Goal: Go to known website: Go to known website

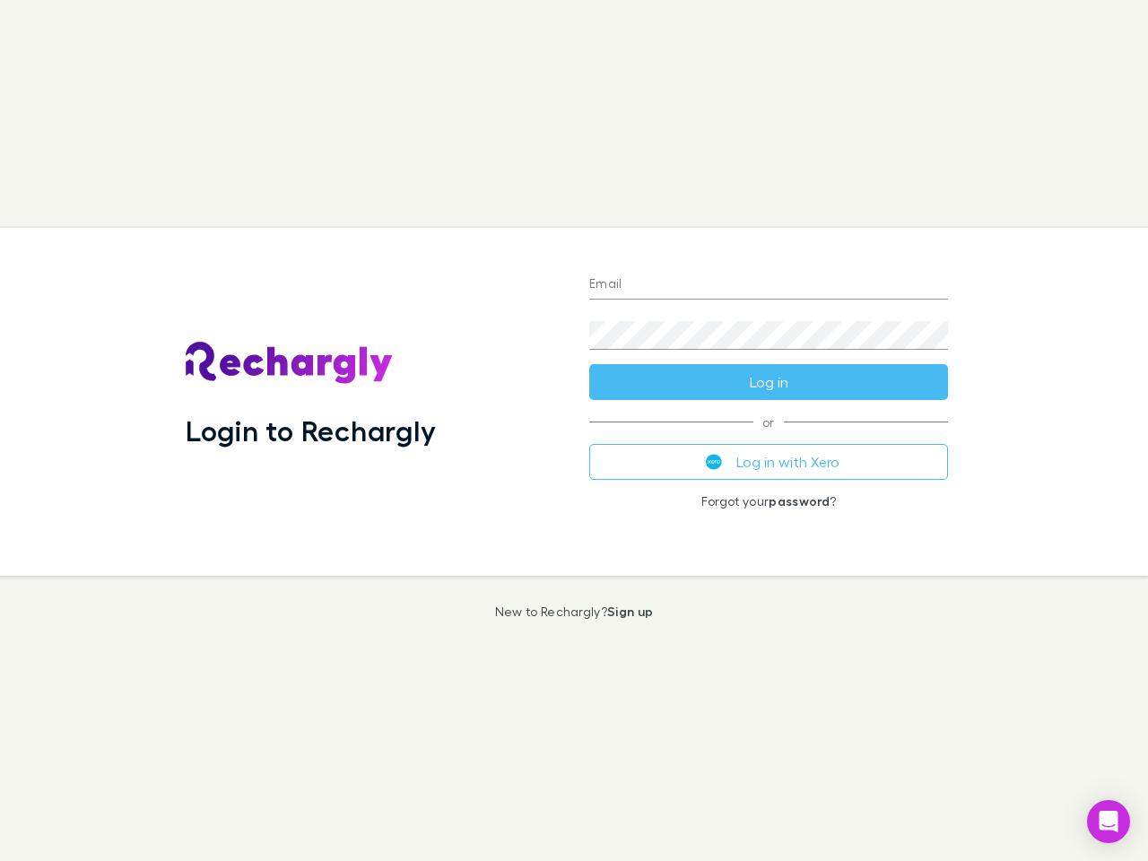
click at [574, 430] on div "Login to Rechargly" at bounding box center [373, 402] width 404 height 348
click at [769, 285] on input "Email" at bounding box center [768, 285] width 359 height 29
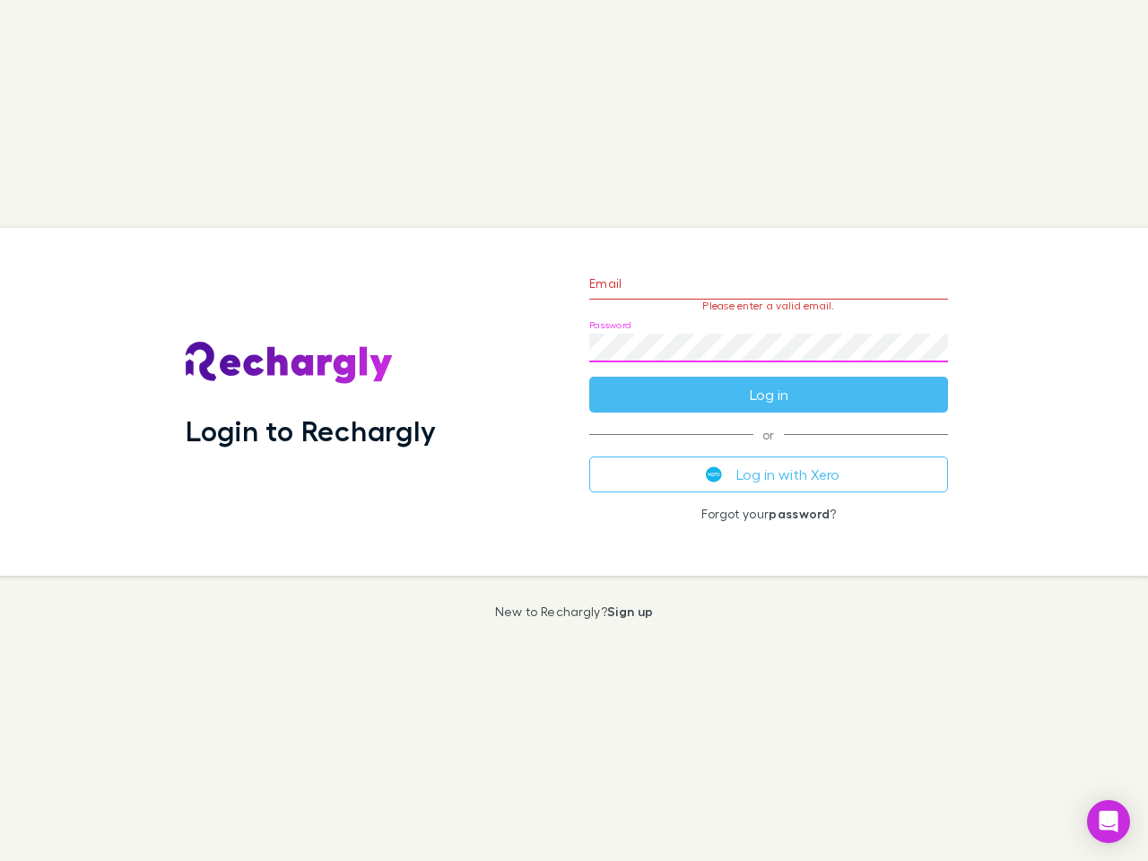
click at [769, 382] on form "Email Please enter a valid email. Password Log in" at bounding box center [768, 334] width 359 height 156
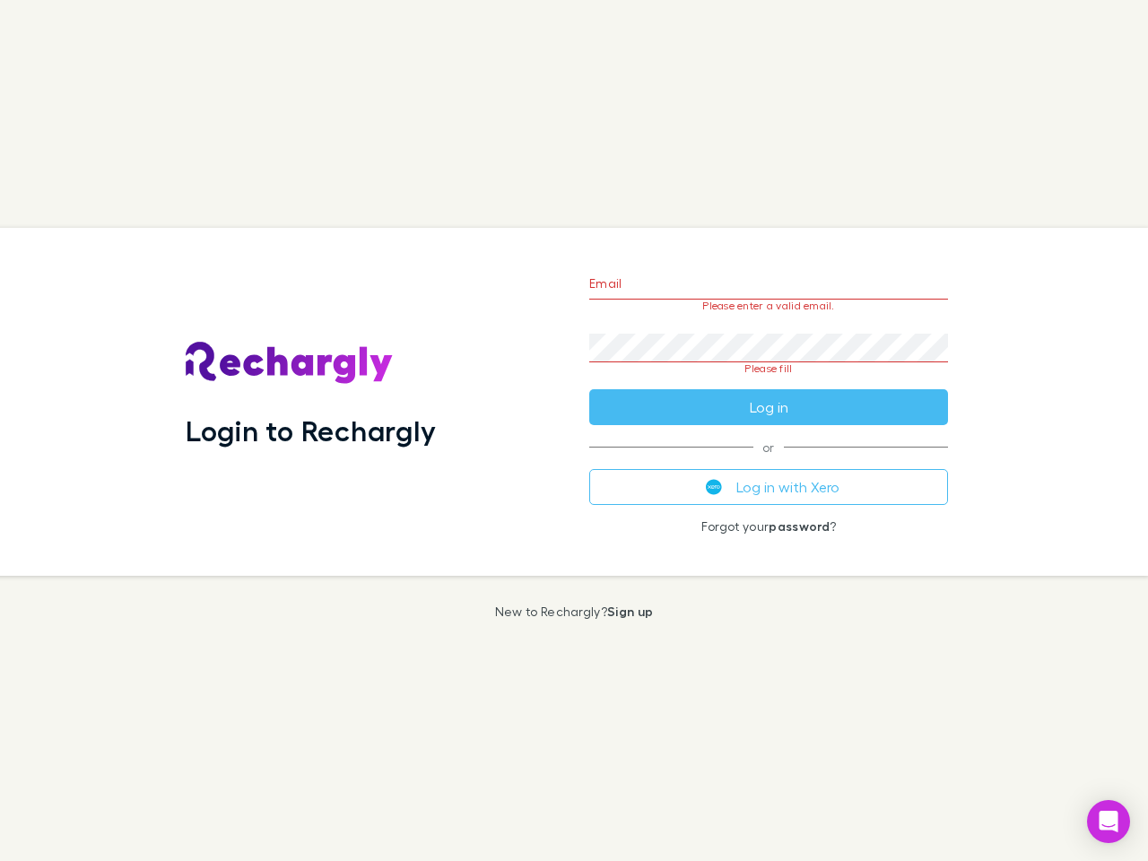
click at [769, 462] on div "Email Please enter a valid email. Password Please fill Log in or Log in with Xe…" at bounding box center [768, 402] width 387 height 348
click at [1108, 822] on icon "Open Intercom Messenger" at bounding box center [1109, 822] width 19 height 22
